Goal: Use online tool/utility: Utilize a website feature to perform a specific function

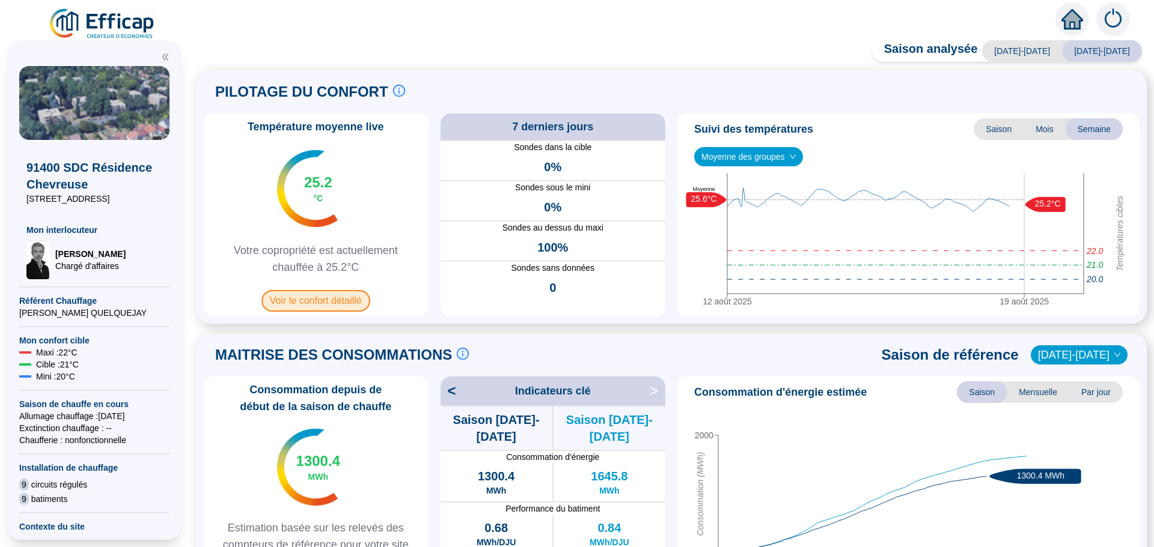
click at [319, 299] on span "Voir le confort détaillé" at bounding box center [315, 301] width 109 height 22
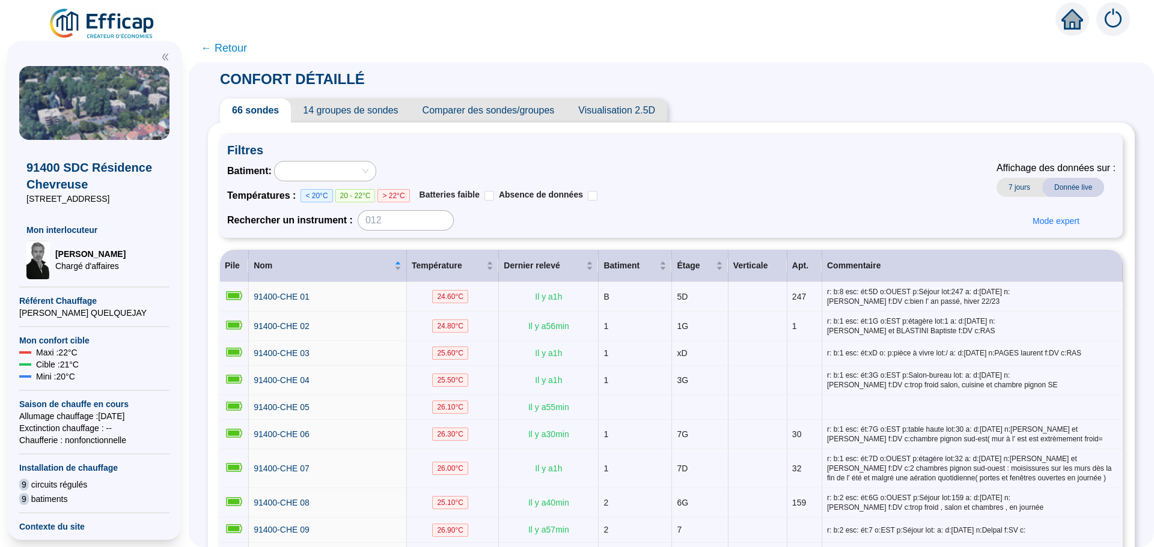
click at [541, 114] on span "Comparer des sondes/groupes" at bounding box center [488, 111] width 156 height 24
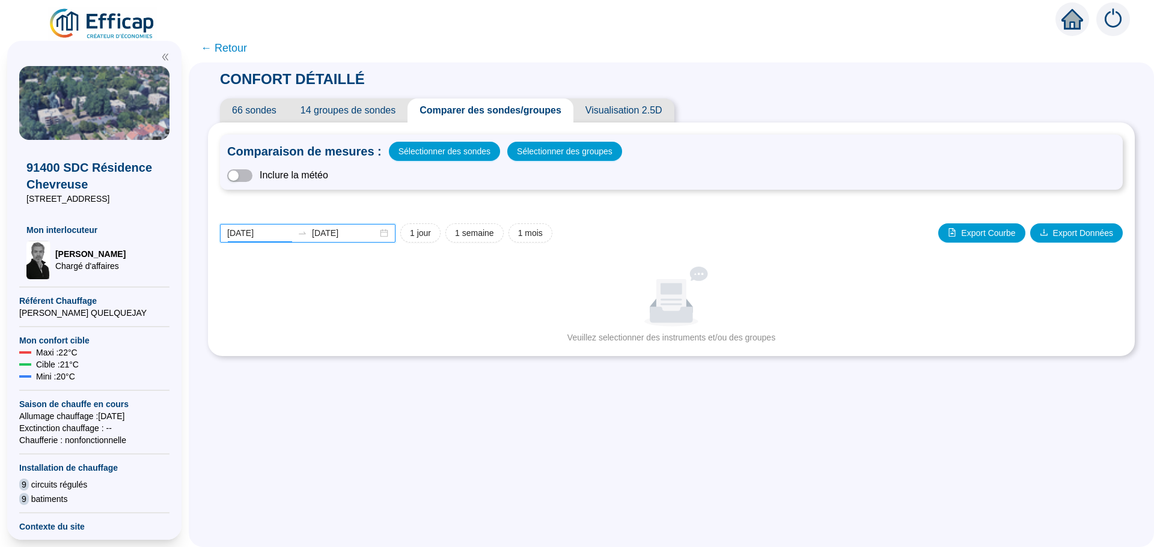
click at [281, 233] on input "[DATE]" at bounding box center [259, 233] width 65 height 13
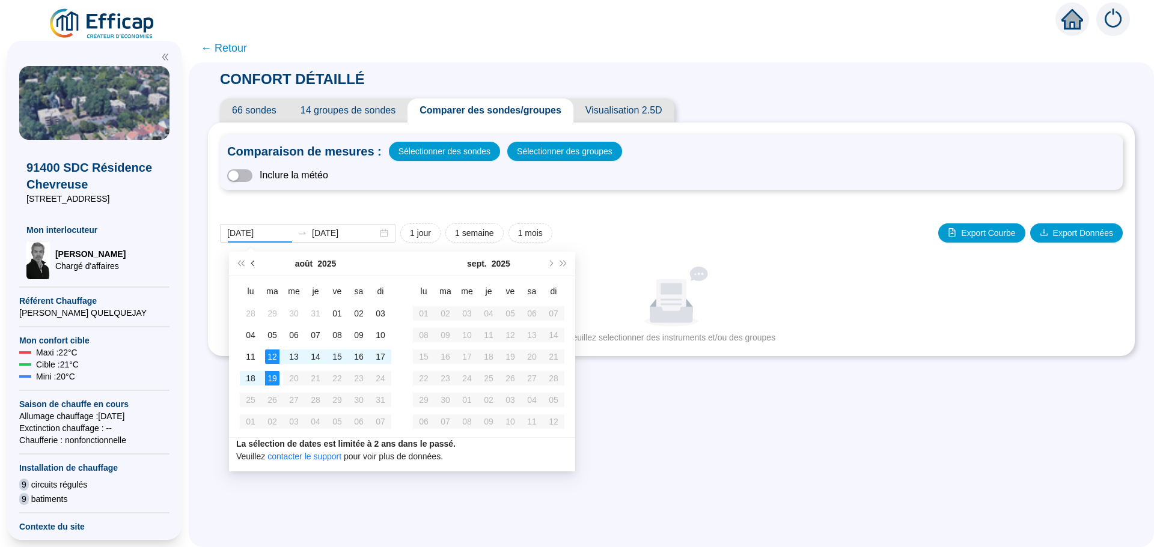
click at [252, 262] on span "Mois précédent (PageUp)" at bounding box center [254, 264] width 6 height 6
click at [253, 261] on span "Mois précédent (PageUp)" at bounding box center [254, 264] width 6 height 6
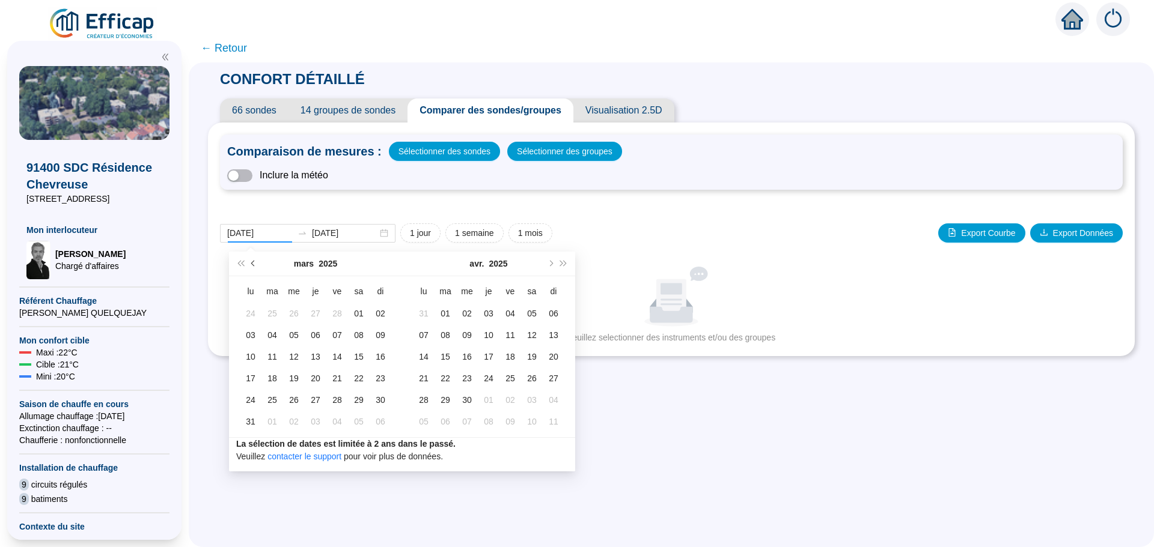
click at [253, 261] on span "Mois précédent (PageUp)" at bounding box center [254, 264] width 6 height 6
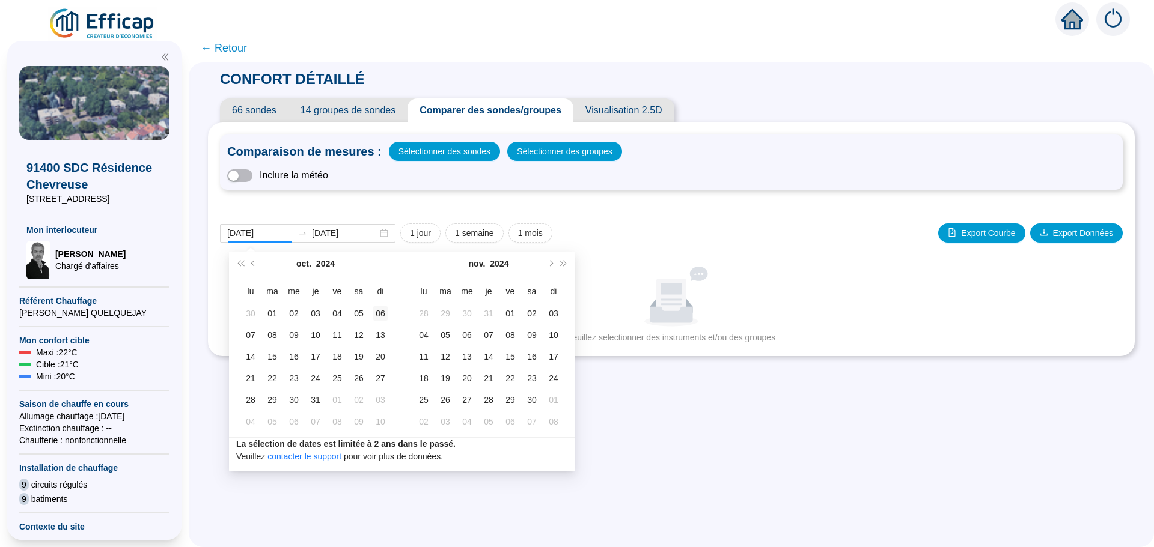
type input "[DATE]"
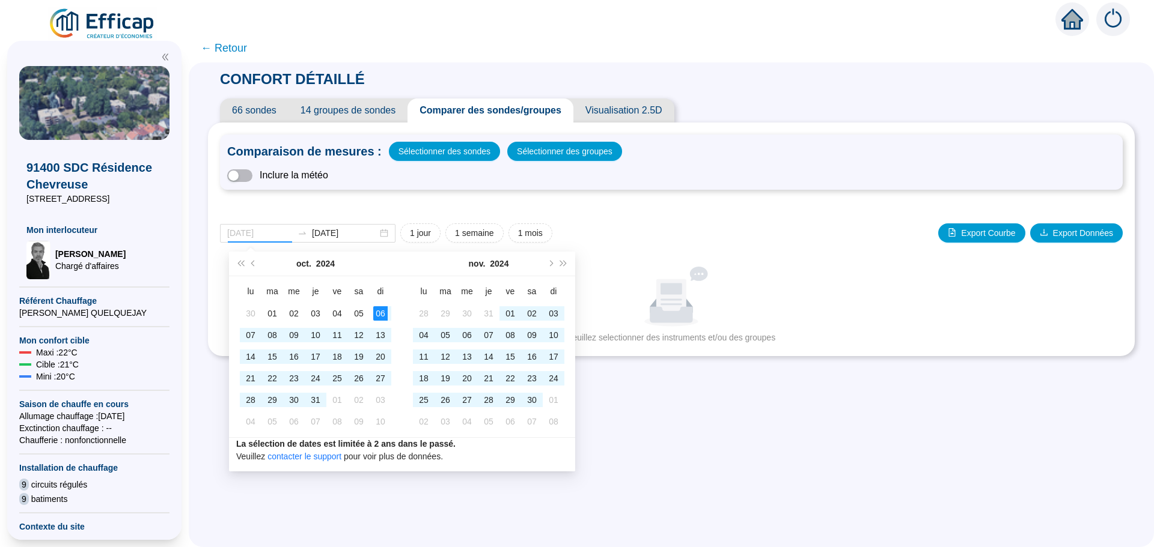
click at [376, 314] on div "06" at bounding box center [380, 313] width 14 height 14
click at [550, 263] on span "Mois suivant (PageDown)" at bounding box center [550, 264] width 6 height 6
type input "[DATE]"
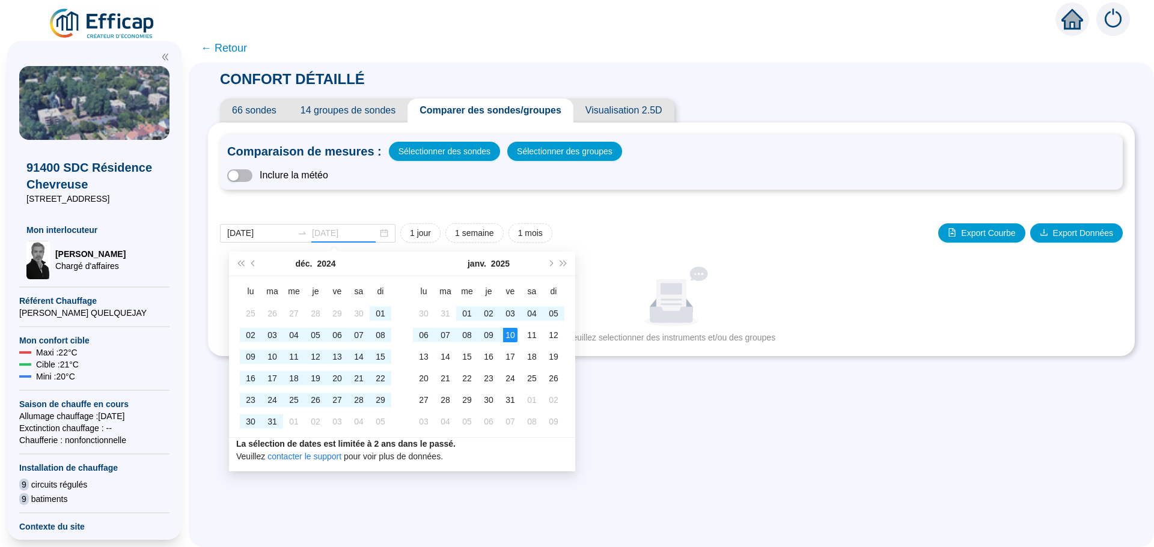
click at [515, 337] on div "10" at bounding box center [510, 335] width 14 height 14
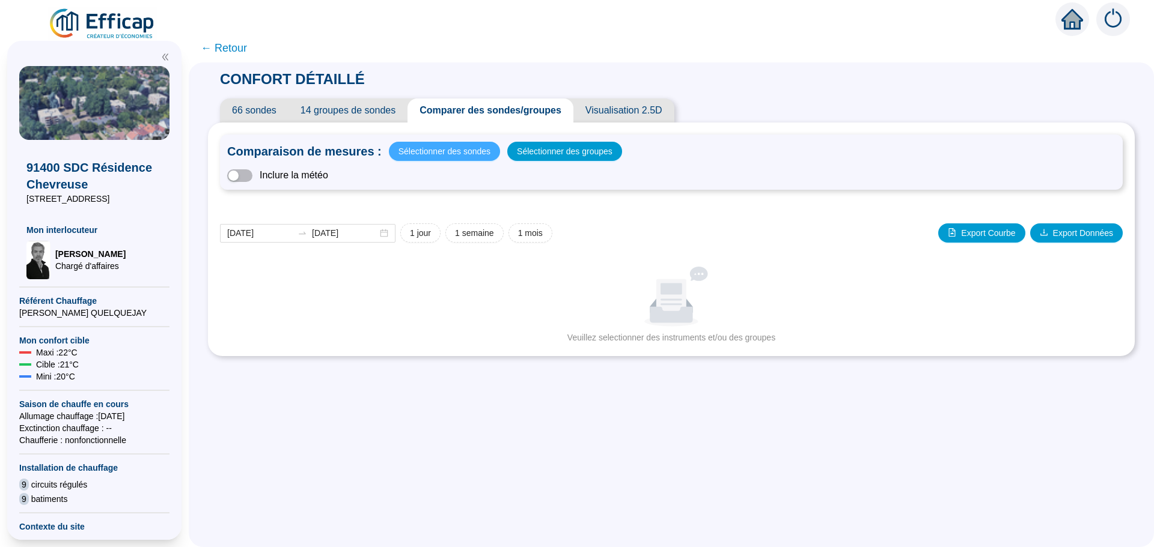
click at [449, 148] on span "Sélectionner des sondes" at bounding box center [444, 151] width 92 height 17
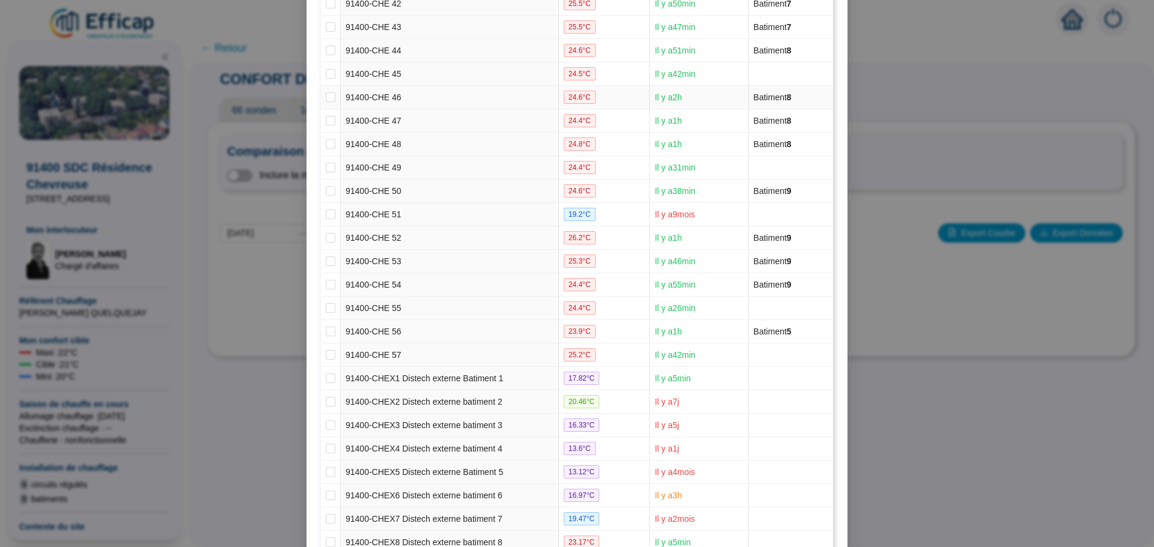
scroll to position [1230, 0]
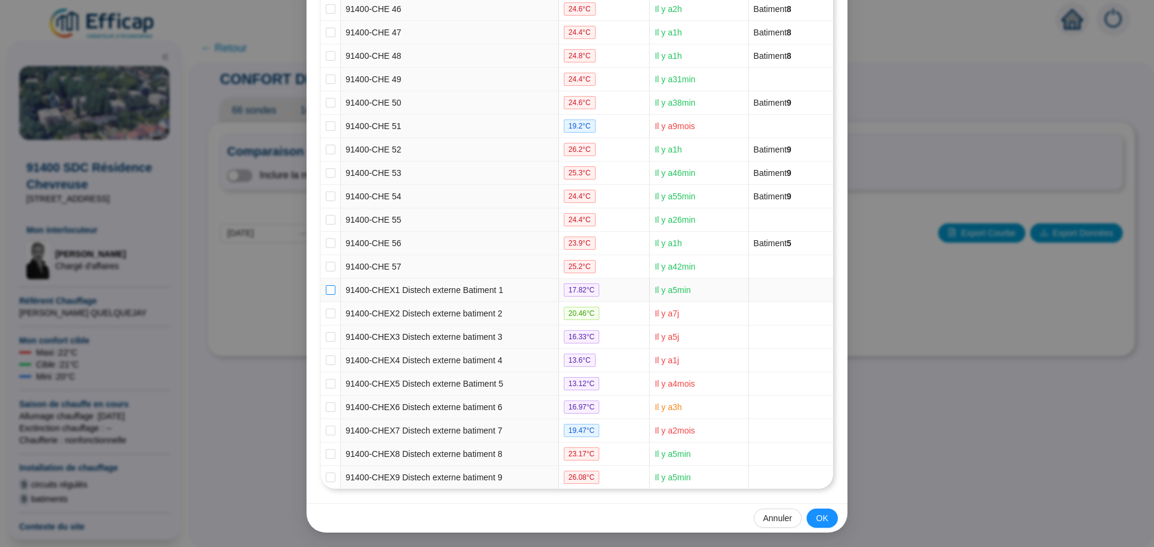
click at [326, 289] on input "checkbox" at bounding box center [331, 290] width 10 height 10
checkbox input "true"
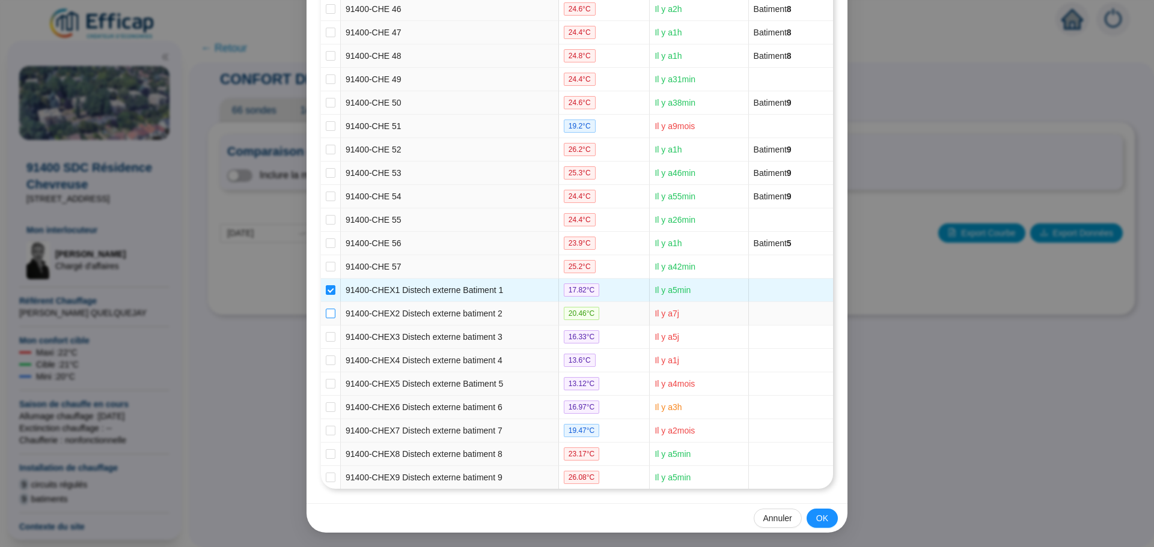
click at [326, 311] on input "checkbox" at bounding box center [331, 314] width 10 height 10
checkbox input "true"
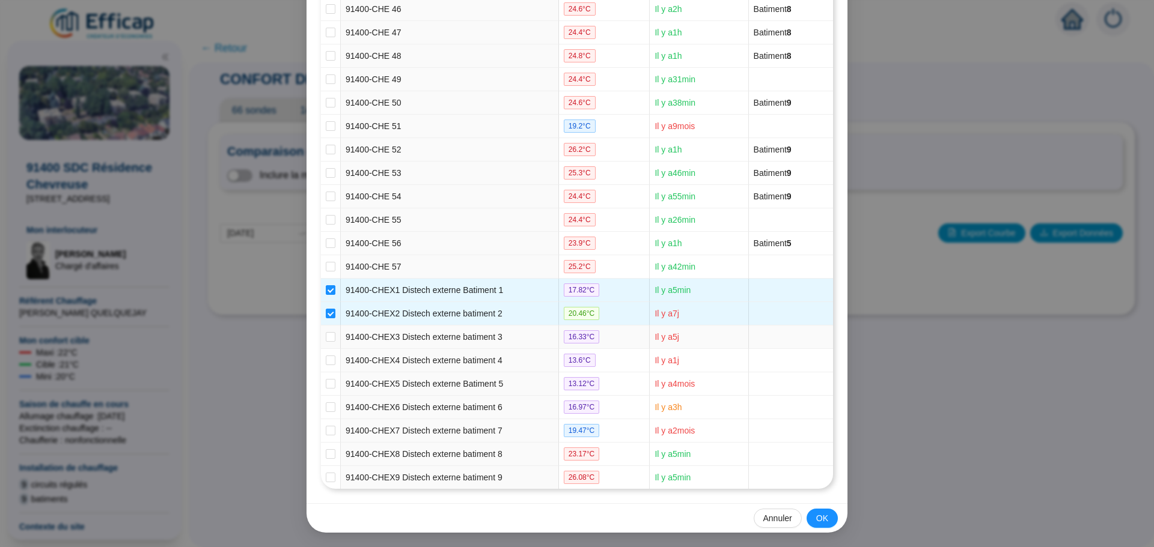
drag, startPoint x: 321, startPoint y: 333, endPoint x: 320, endPoint y: 344, distance: 10.9
click at [326, 333] on input "checkbox" at bounding box center [331, 337] width 10 height 10
checkbox input "true"
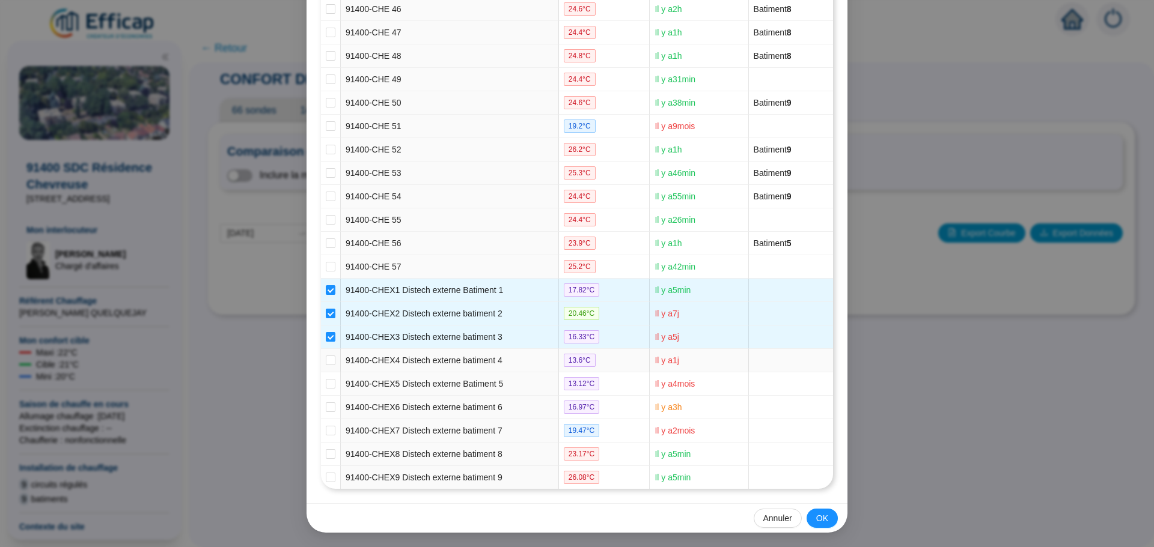
click at [321, 357] on td at bounding box center [331, 360] width 20 height 23
click at [326, 362] on input "checkbox" at bounding box center [331, 361] width 10 height 10
checkbox input "true"
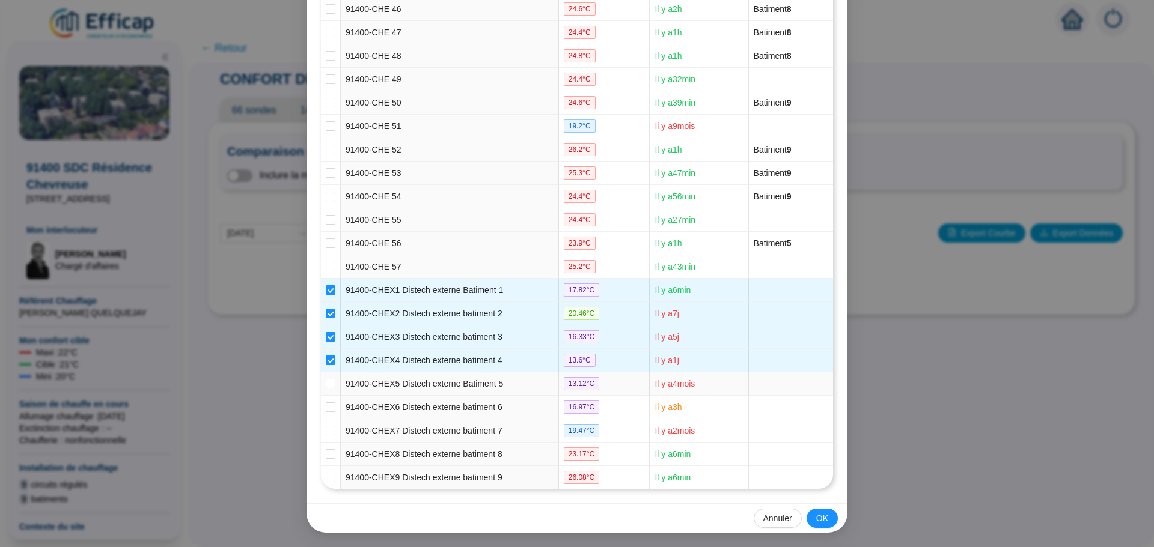
drag, startPoint x: 326, startPoint y: 386, endPoint x: 326, endPoint y: 394, distance: 8.4
click at [326, 385] on input "checkbox" at bounding box center [331, 384] width 10 height 10
checkbox input "true"
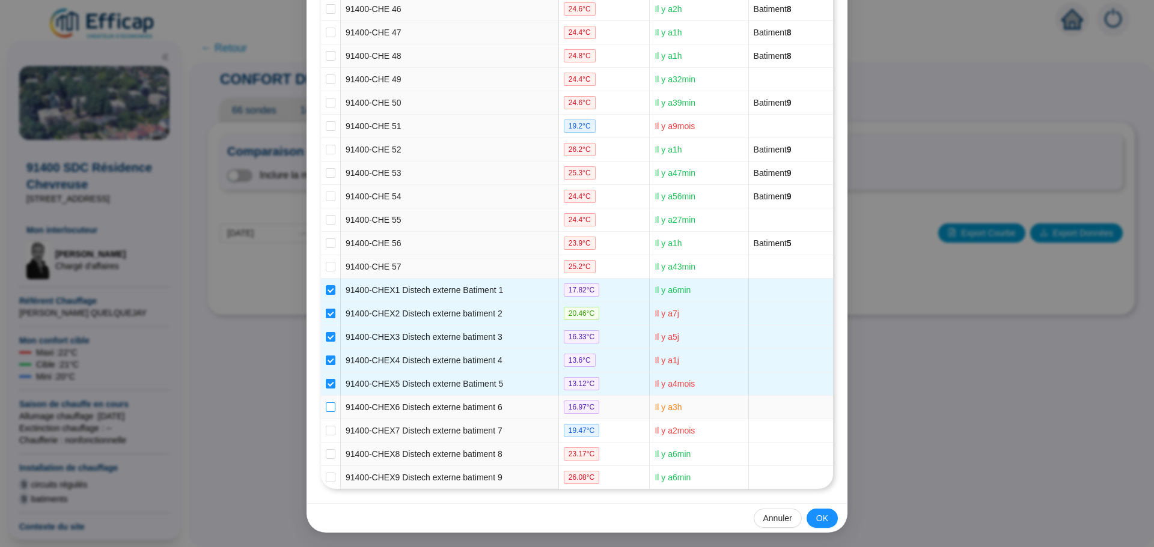
click at [326, 403] on input "checkbox" at bounding box center [331, 408] width 10 height 10
checkbox input "true"
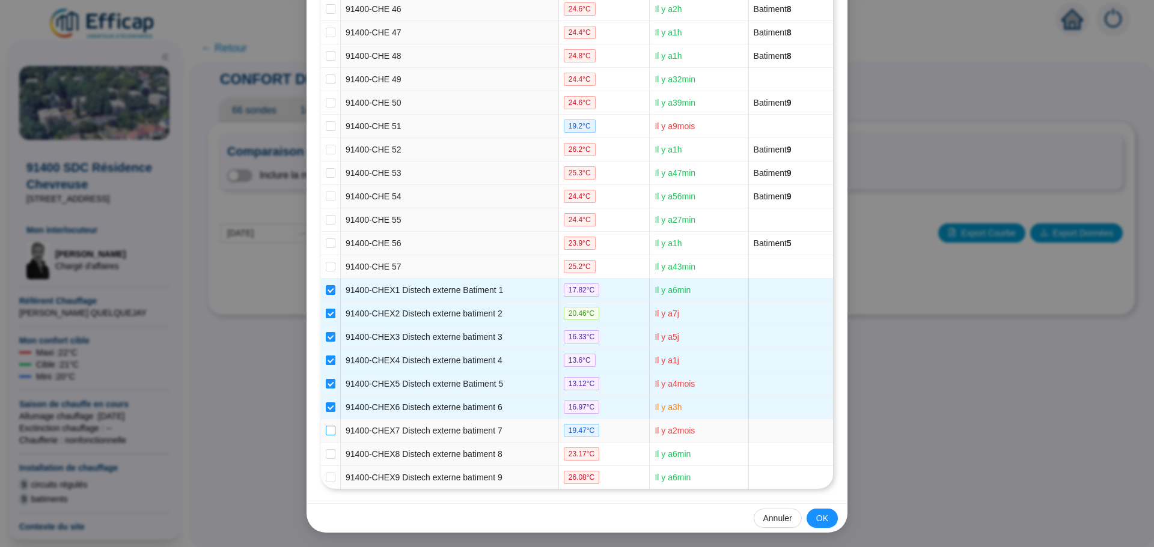
click at [326, 429] on input "checkbox" at bounding box center [331, 431] width 10 height 10
checkbox input "true"
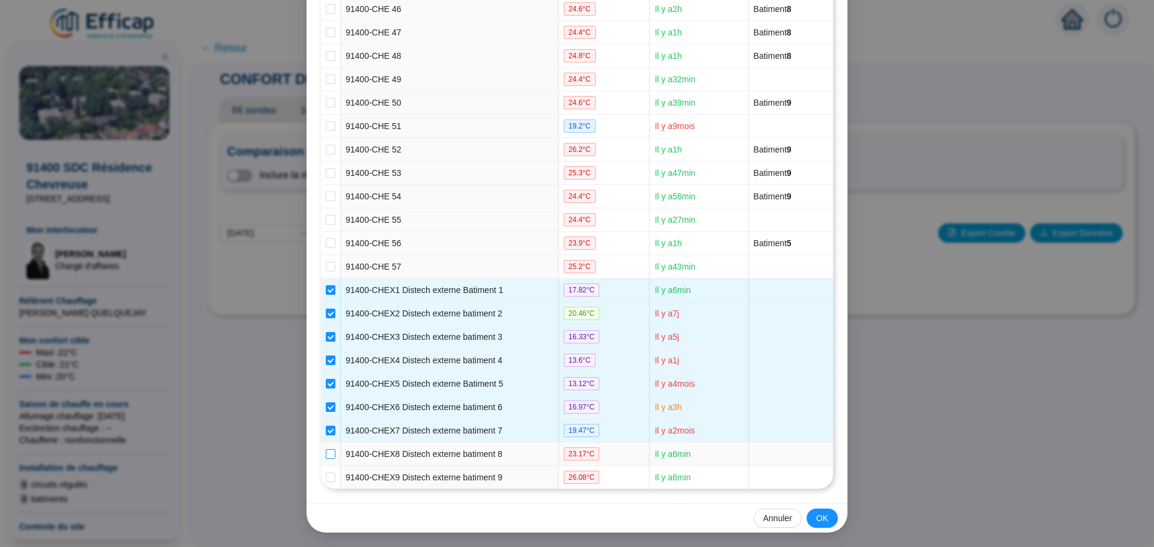
click at [326, 452] on input "checkbox" at bounding box center [331, 454] width 10 height 10
checkbox input "true"
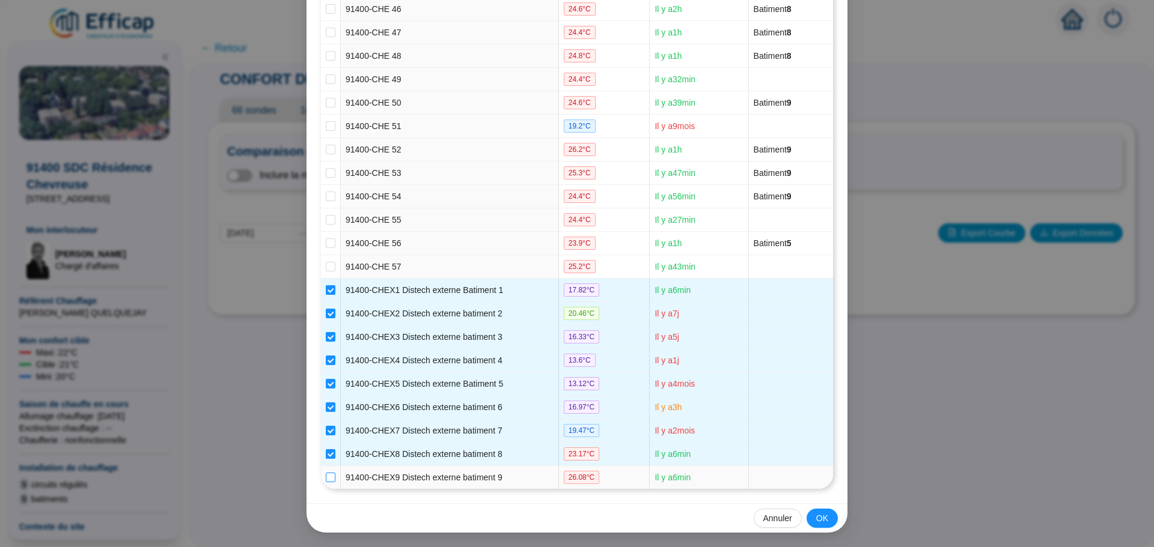
click at [327, 476] on input "checkbox" at bounding box center [331, 478] width 10 height 10
checkbox input "true"
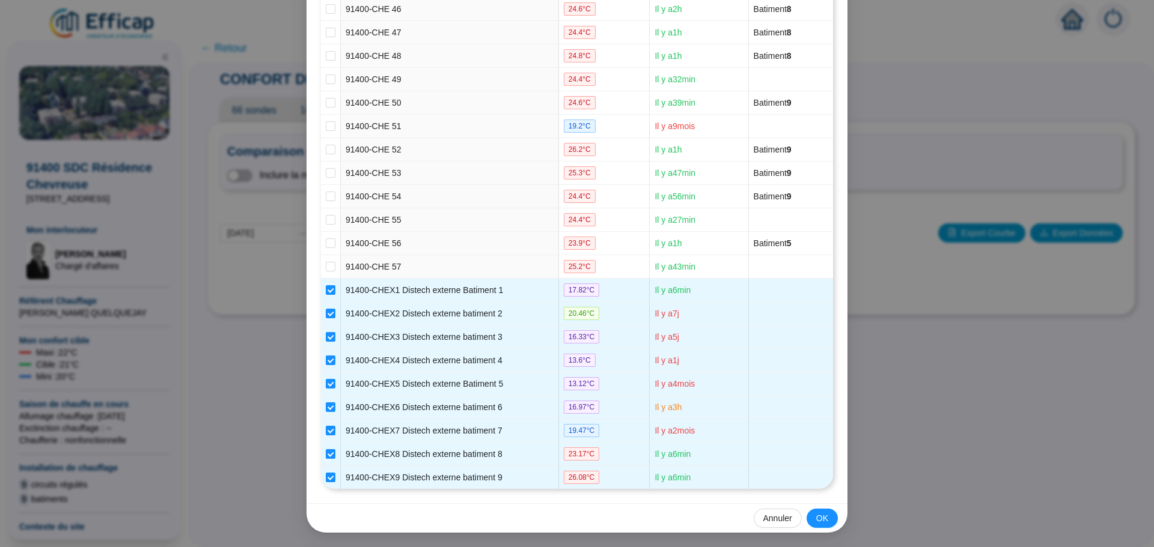
click at [810, 517] on button "OK" at bounding box center [821, 518] width 31 height 19
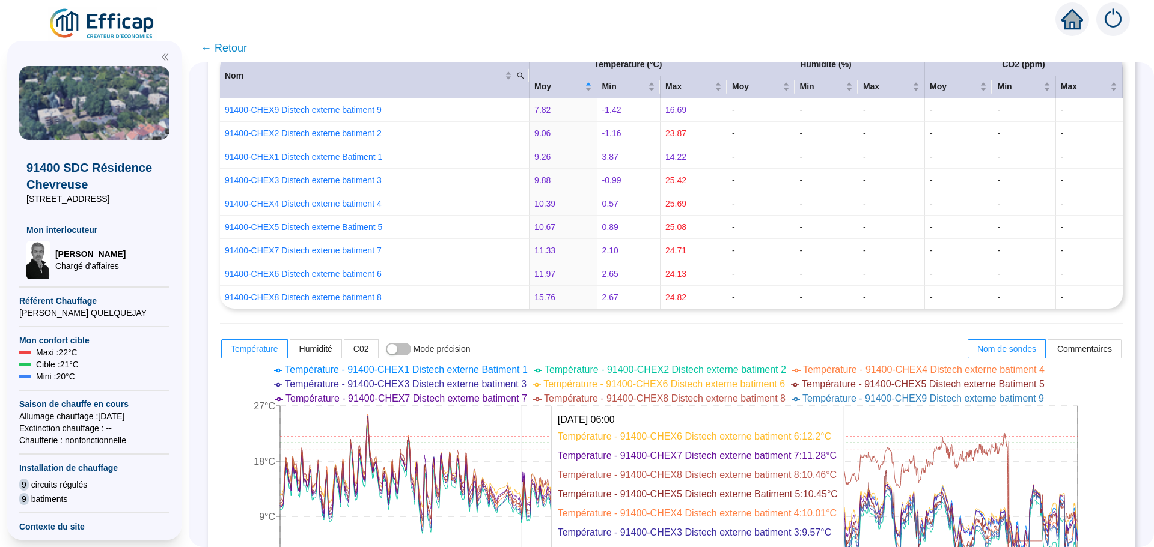
scroll to position [421, 0]
